Goal: Information Seeking & Learning: Understand process/instructions

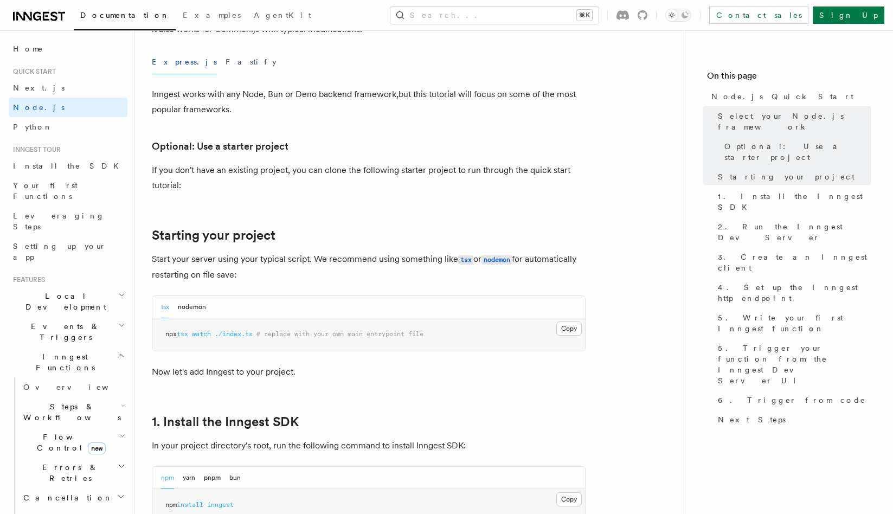
scroll to position [420, 0]
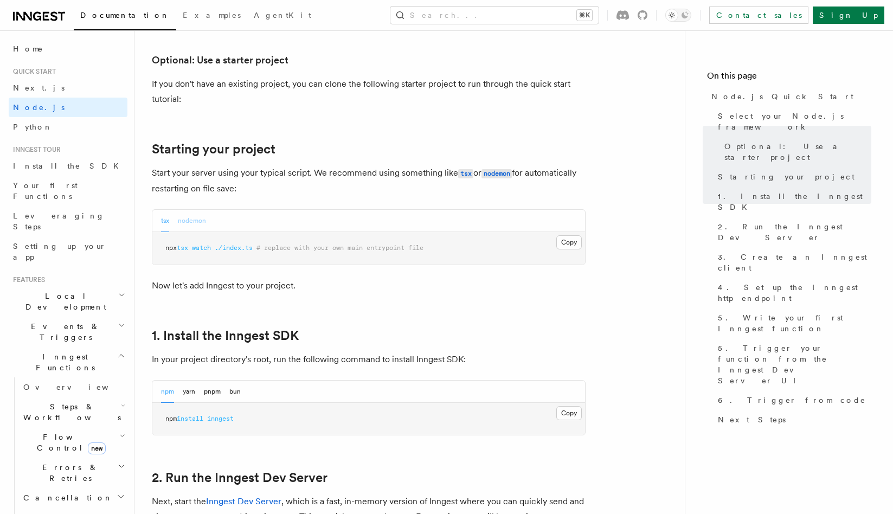
click at [187, 223] on button "nodemon" at bounding box center [192, 221] width 28 height 22
click at [161, 225] on button "tsx" at bounding box center [165, 221] width 8 height 22
click at [565, 242] on button "Copy Copied" at bounding box center [568, 242] width 25 height 14
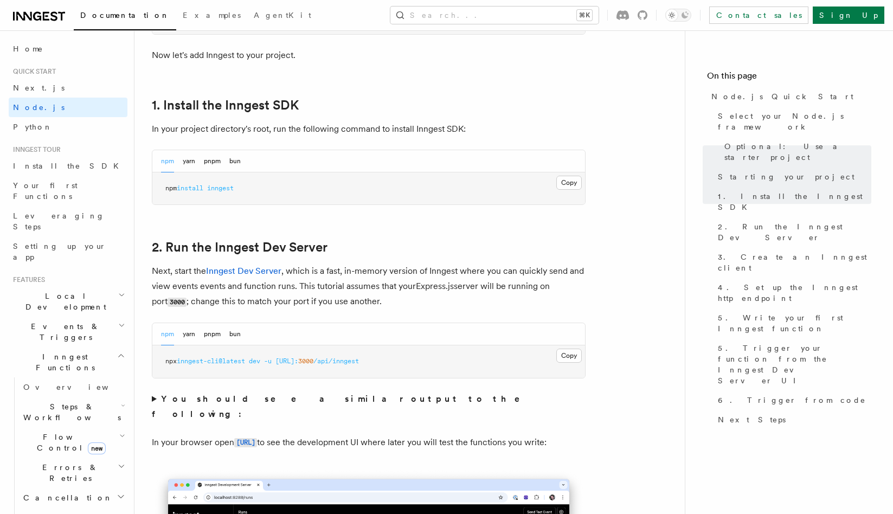
scroll to position [738, 0]
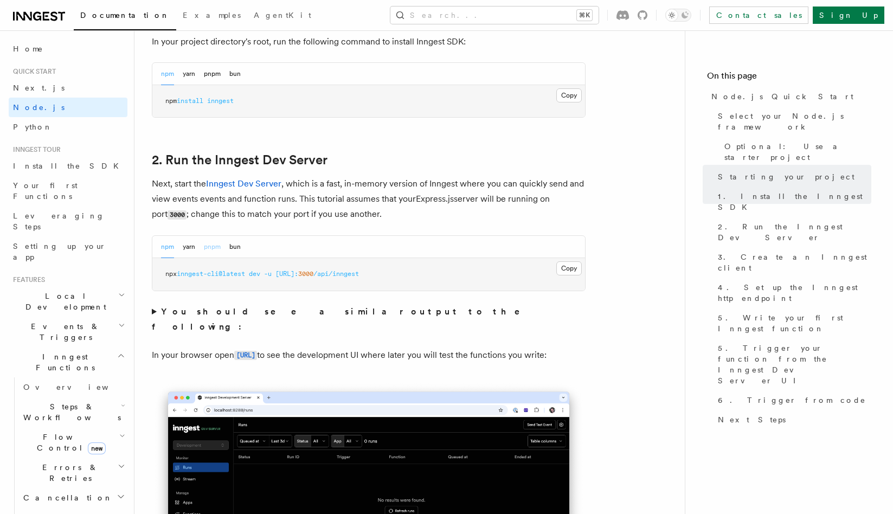
click at [214, 246] on button "pnpm" at bounding box center [212, 247] width 17 height 22
click at [574, 272] on button "Copy Copied" at bounding box center [568, 268] width 25 height 14
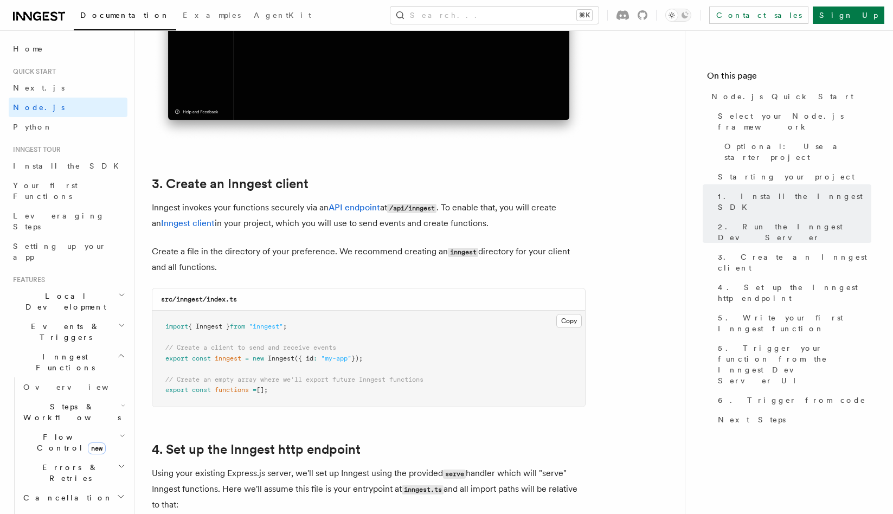
scroll to position [1283, 0]
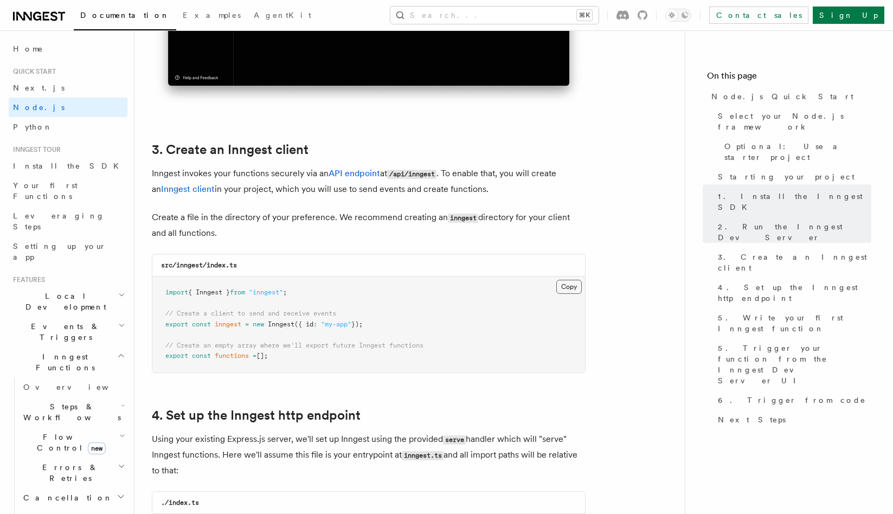
click at [567, 286] on button "Copy Copied" at bounding box center [568, 287] width 25 height 14
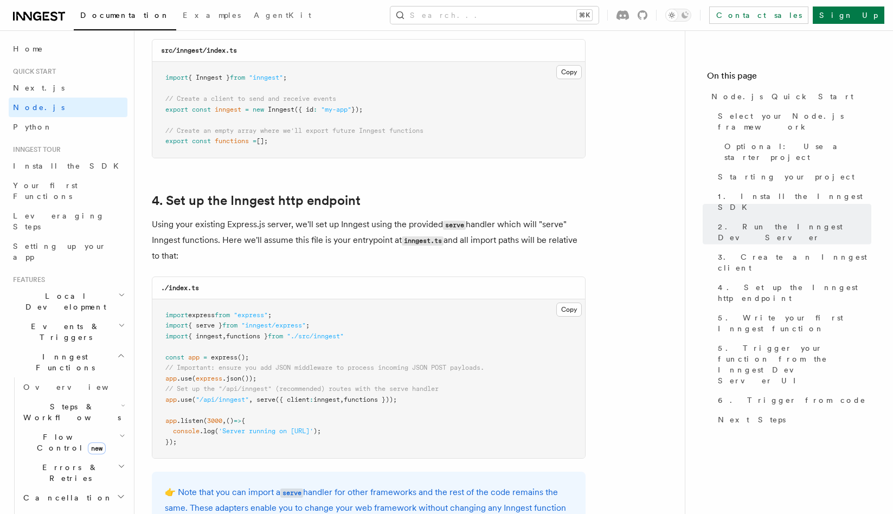
scroll to position [1607, 0]
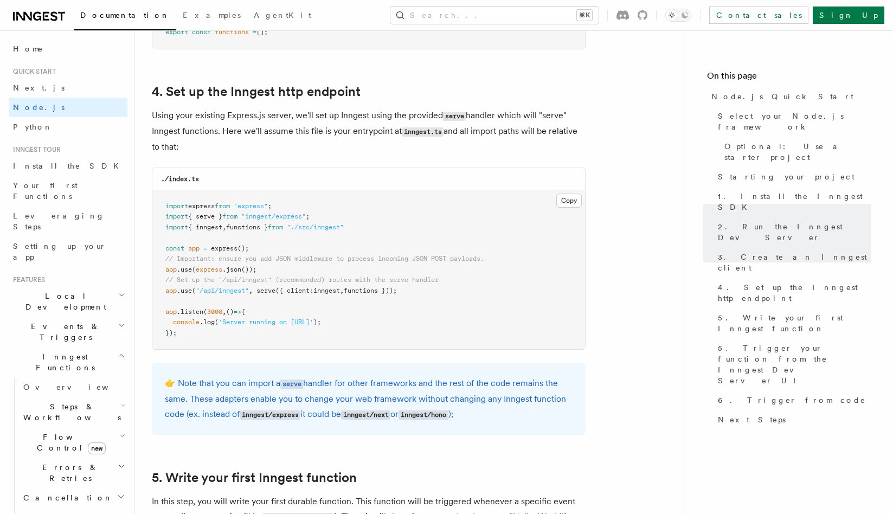
click at [563, 201] on button "Copy Copied" at bounding box center [568, 201] width 25 height 14
click at [475, 147] on p "Using your existing Express.js server, we'll set up Inngest using the provided …" at bounding box center [369, 131] width 434 height 47
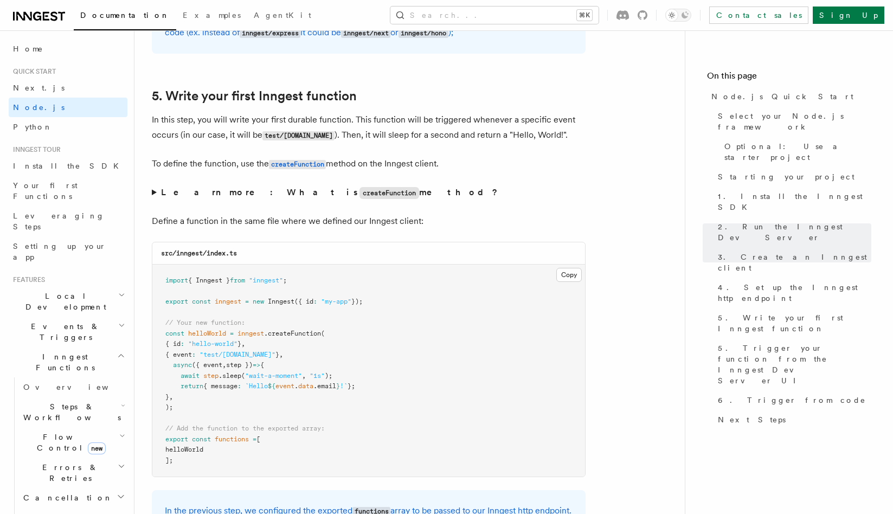
scroll to position [1989, 0]
click at [576, 276] on button "Copy Copied" at bounding box center [568, 274] width 25 height 14
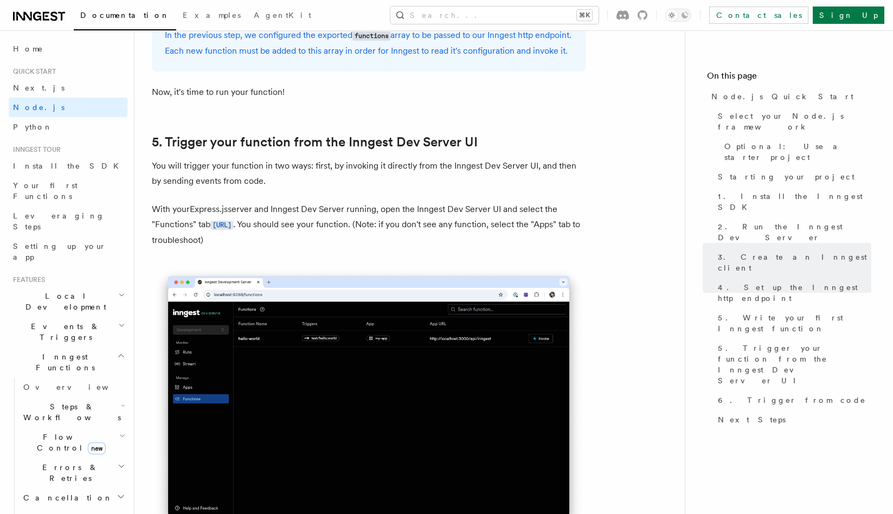
scroll to position [2571, 0]
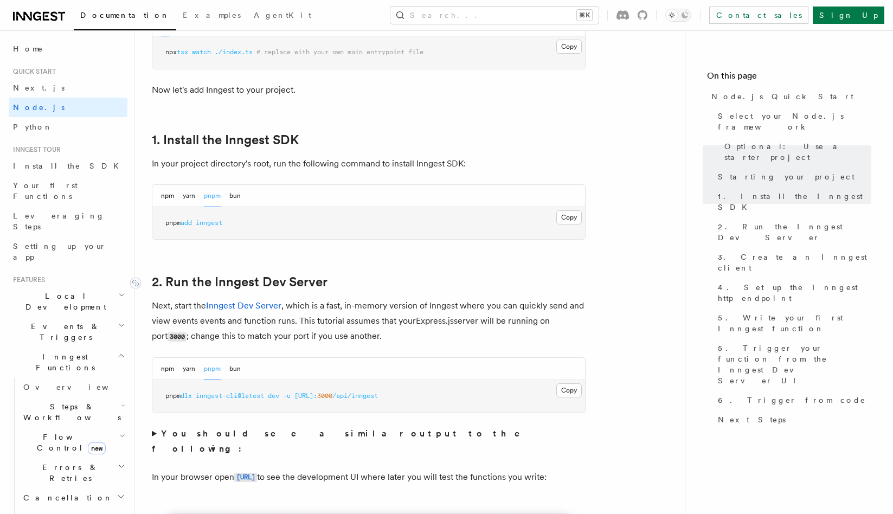
scroll to position [626, 0]
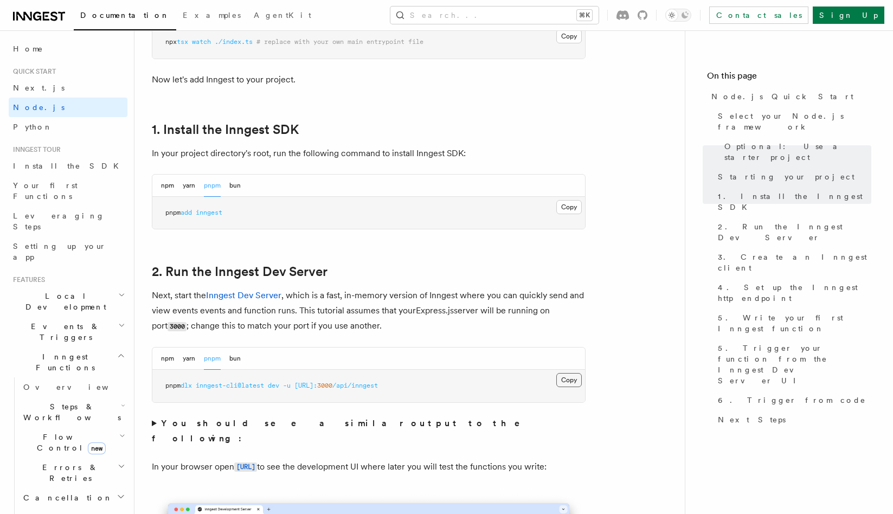
click at [557, 379] on button "Copy Copied" at bounding box center [568, 380] width 25 height 14
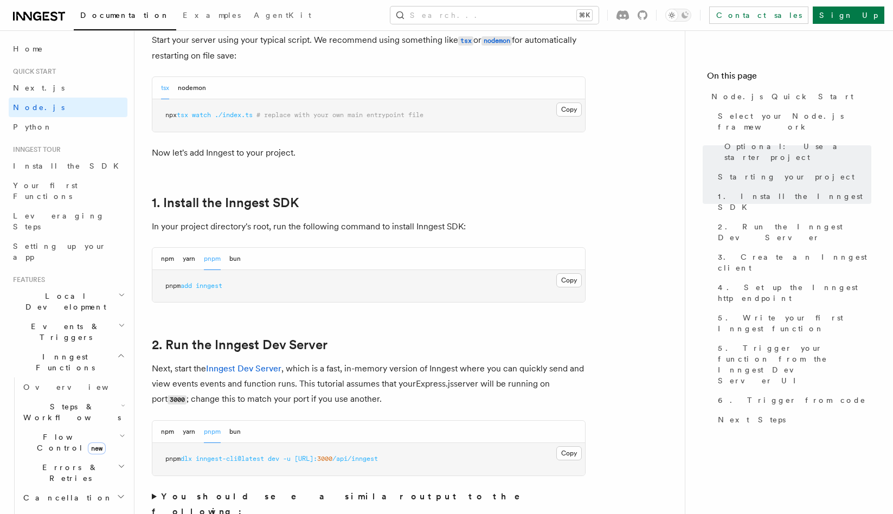
scroll to position [422, 0]
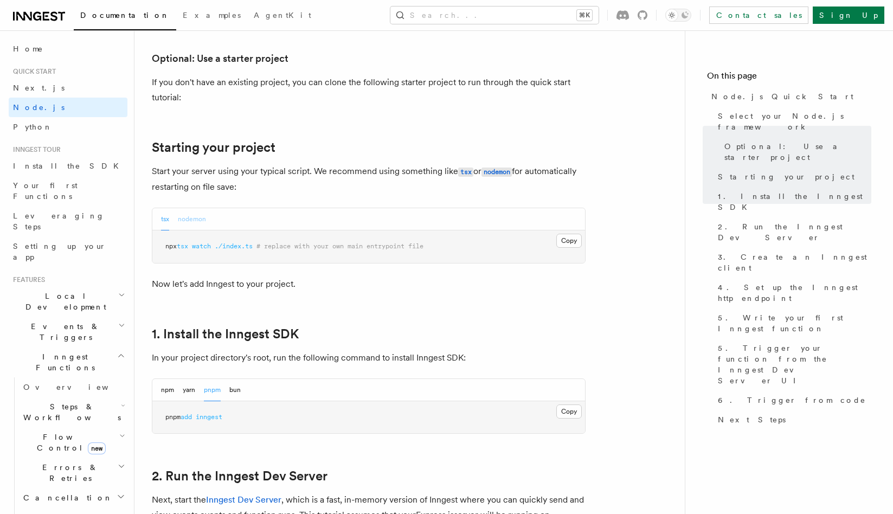
click at [192, 220] on button "nodemon" at bounding box center [192, 219] width 28 height 22
click at [160, 222] on div "tsx nodemon" at bounding box center [368, 219] width 433 height 22
click at [163, 221] on button "tsx" at bounding box center [165, 219] width 8 height 22
click at [196, 214] on button "nodemon" at bounding box center [192, 219] width 28 height 22
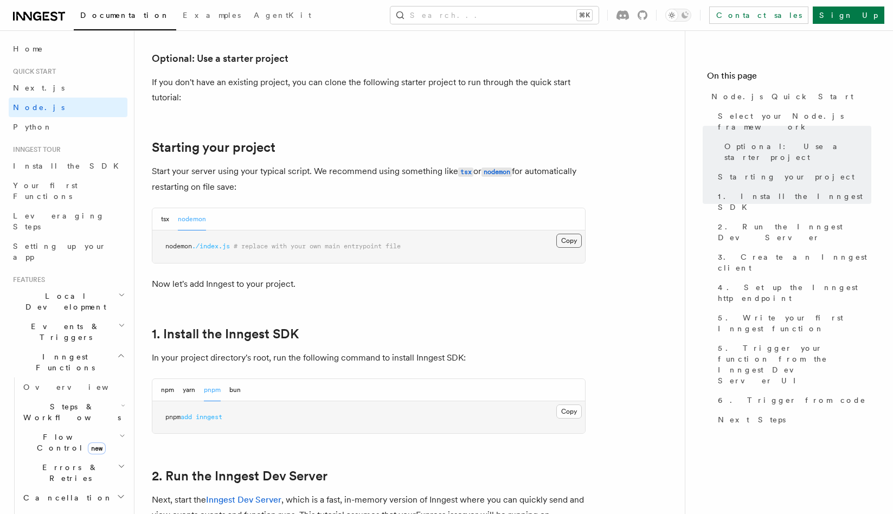
click at [573, 239] on button "Copy Copied" at bounding box center [568, 241] width 25 height 14
click at [165, 211] on button "tsx" at bounding box center [165, 219] width 8 height 22
drag, startPoint x: 166, startPoint y: 248, endPoint x: 259, endPoint y: 247, distance: 92.7
click at [259, 247] on span "npx tsx watch ./index.ts # replace with your own main entrypoint file" at bounding box center [294, 246] width 258 height 8
copy span "npx tsx watch ./index.ts"
